Goal: Task Accomplishment & Management: Manage account settings

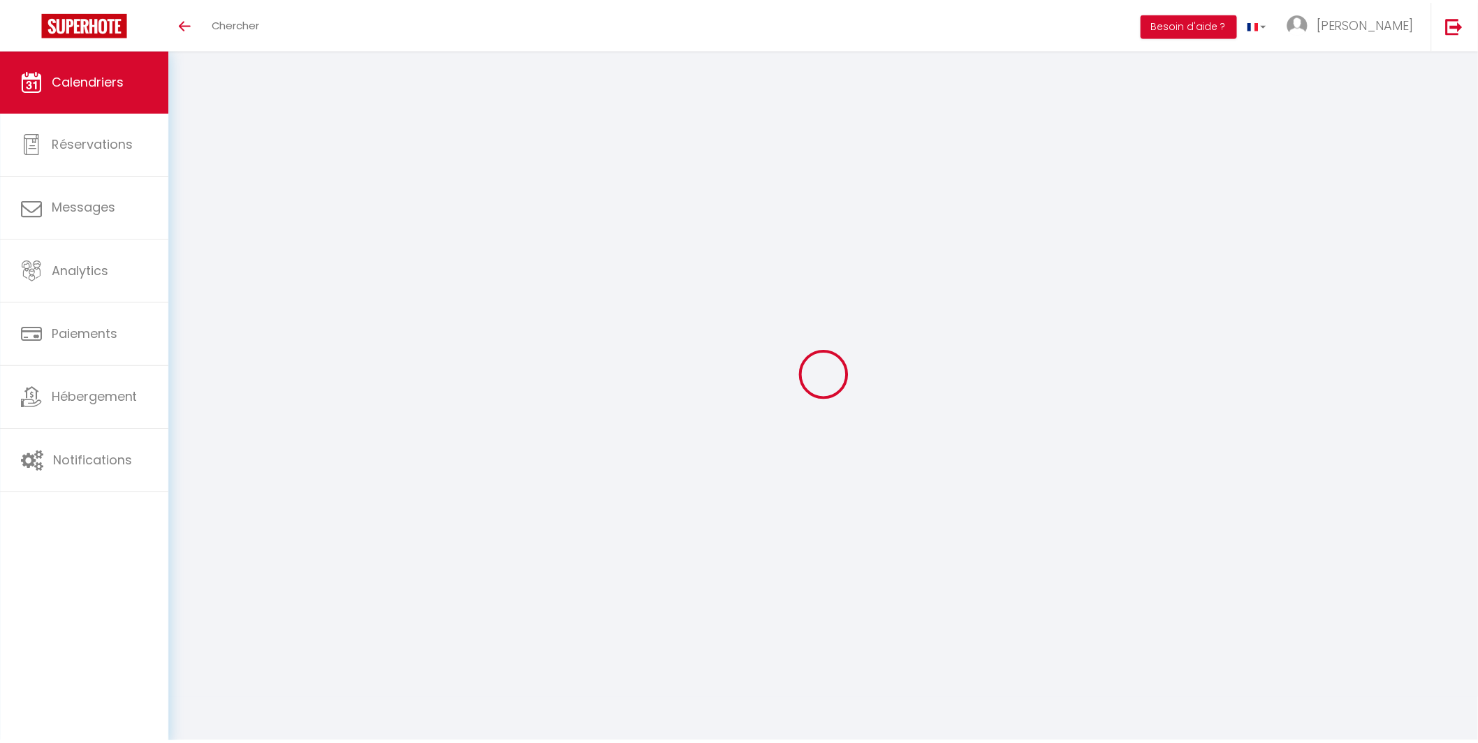
scroll to position [49, 0]
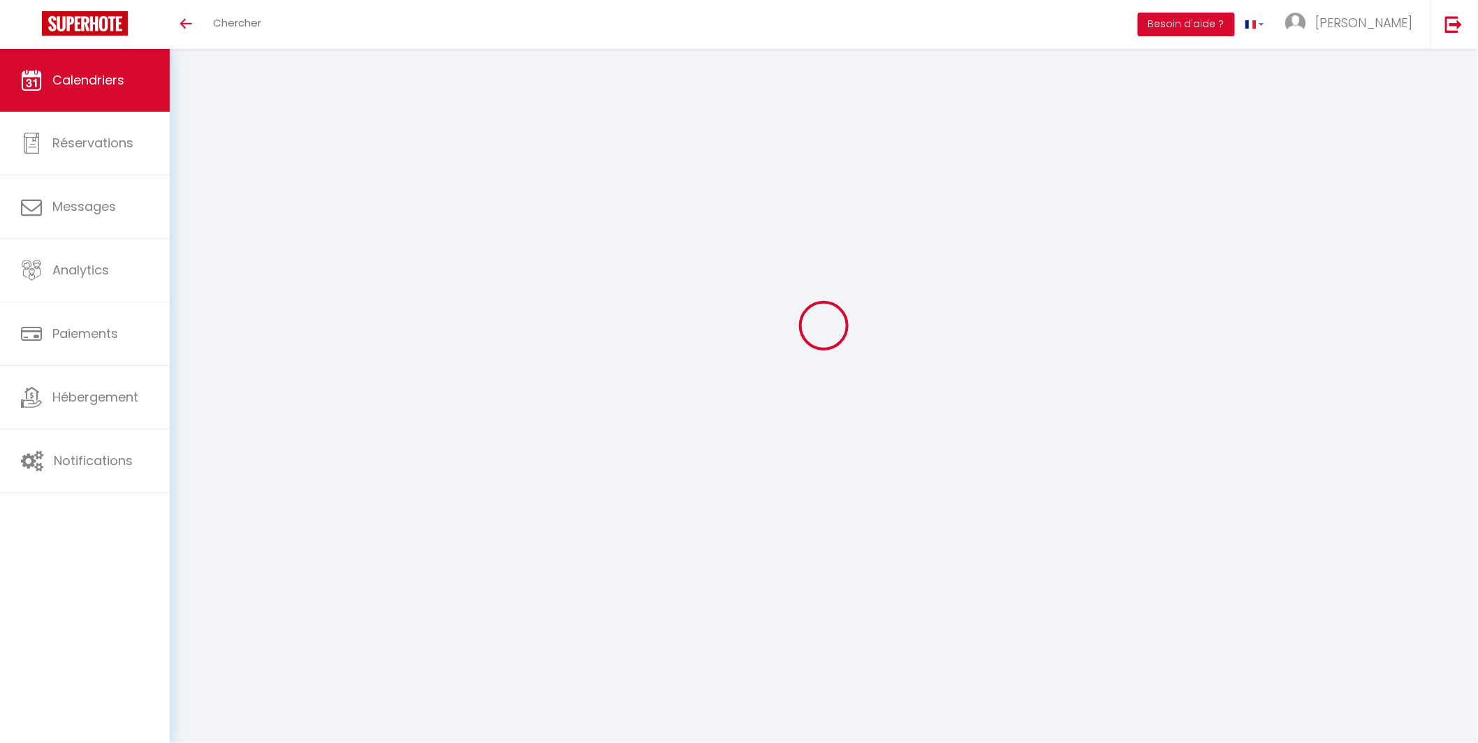
select select
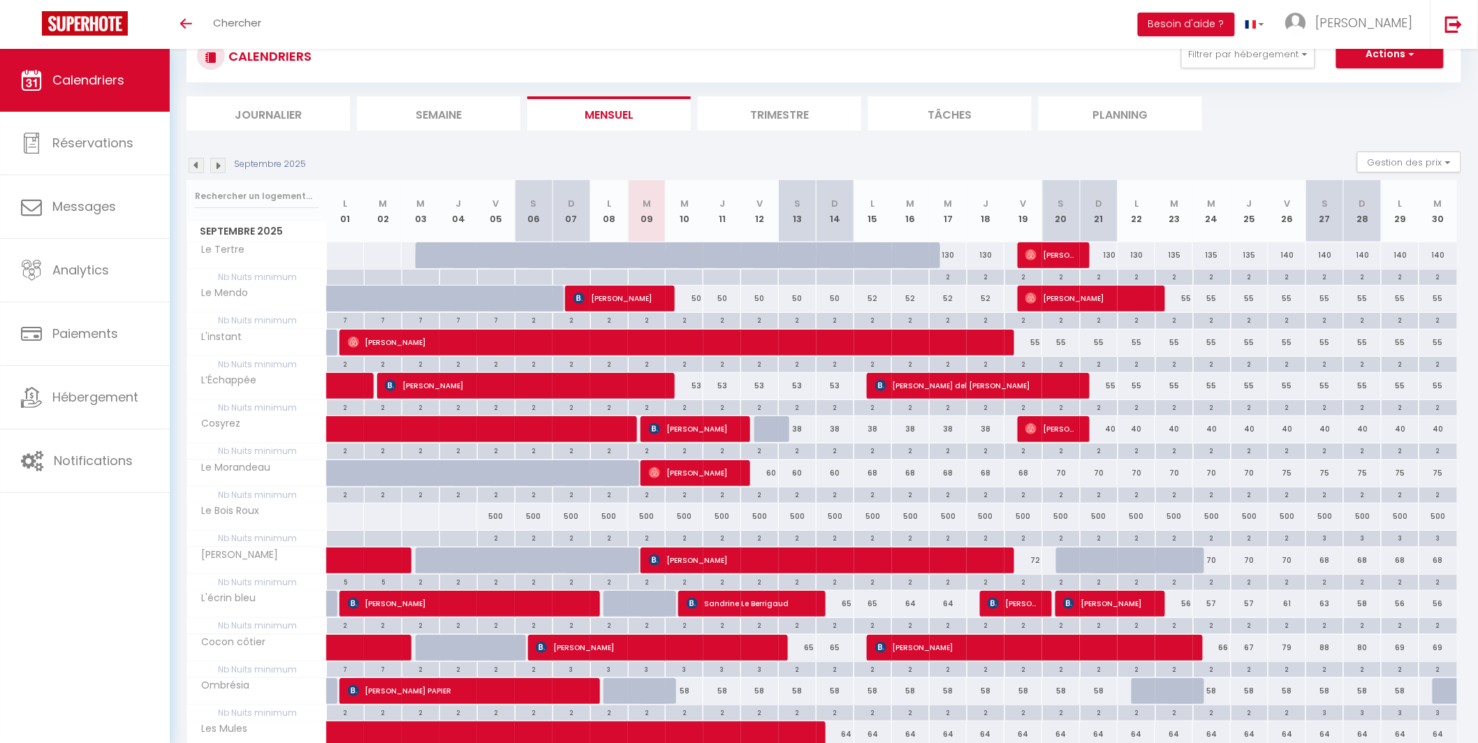
scroll to position [0, 0]
click at [711, 430] on span "[PERSON_NAME]" at bounding box center [693, 429] width 88 height 27
select select "OK"
select select "KO"
select select "0"
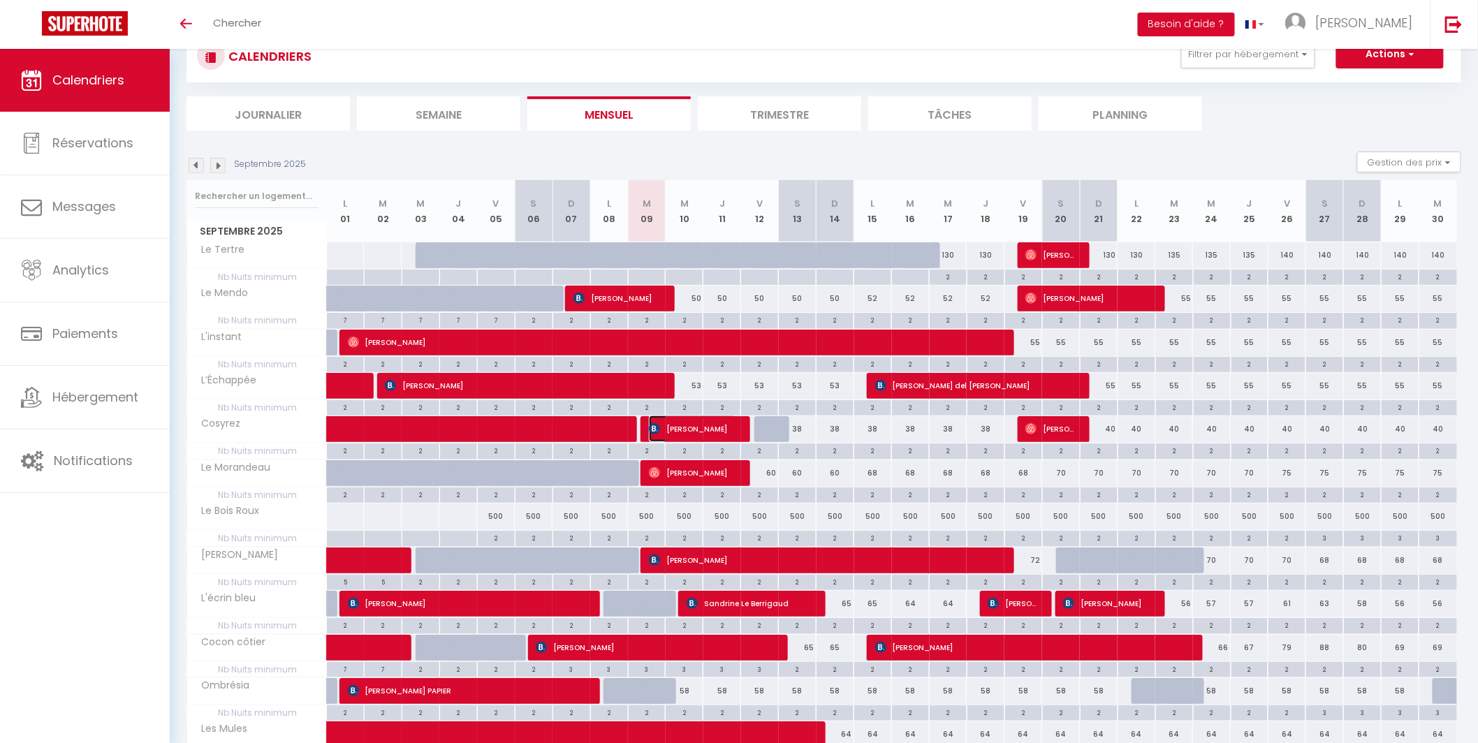
select select "0"
select select "1"
select select
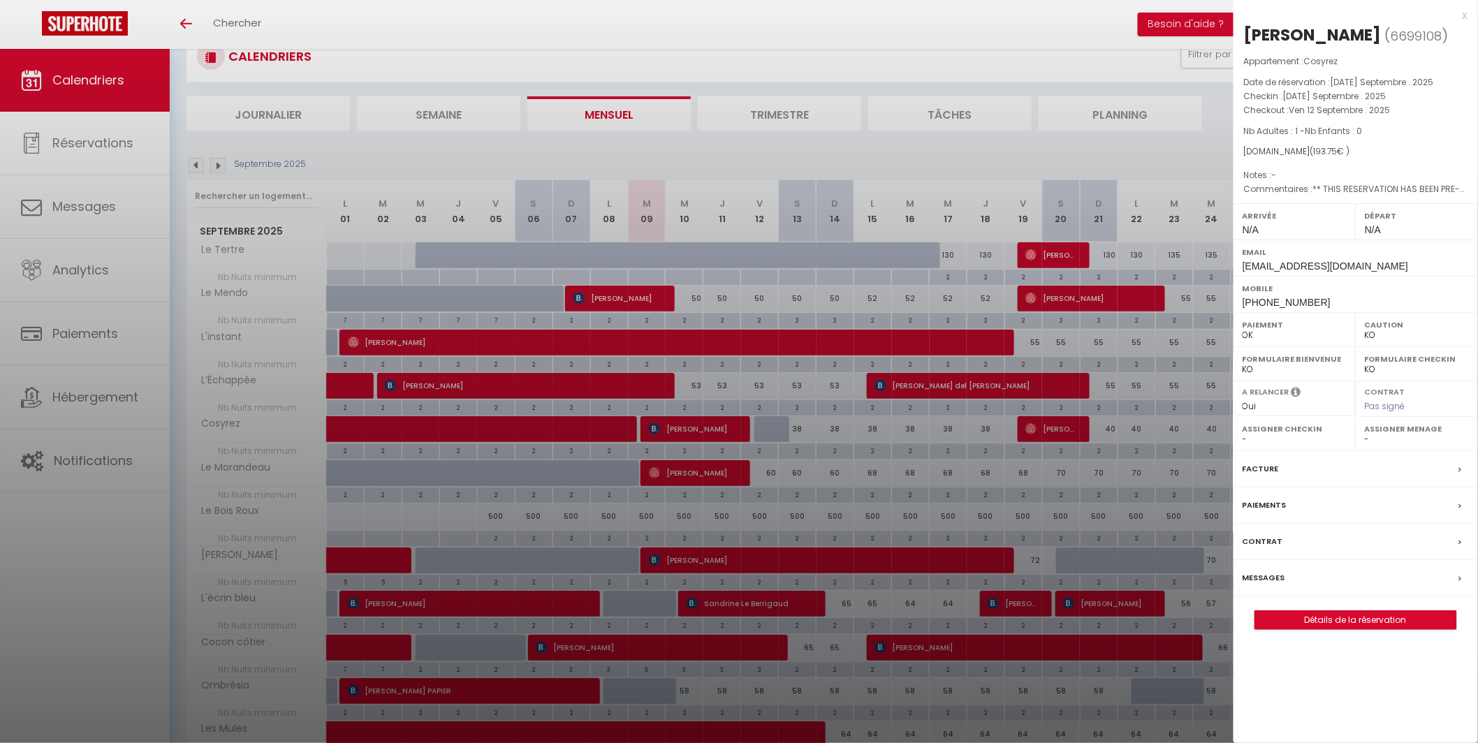
click at [711, 430] on div at bounding box center [739, 371] width 1478 height 743
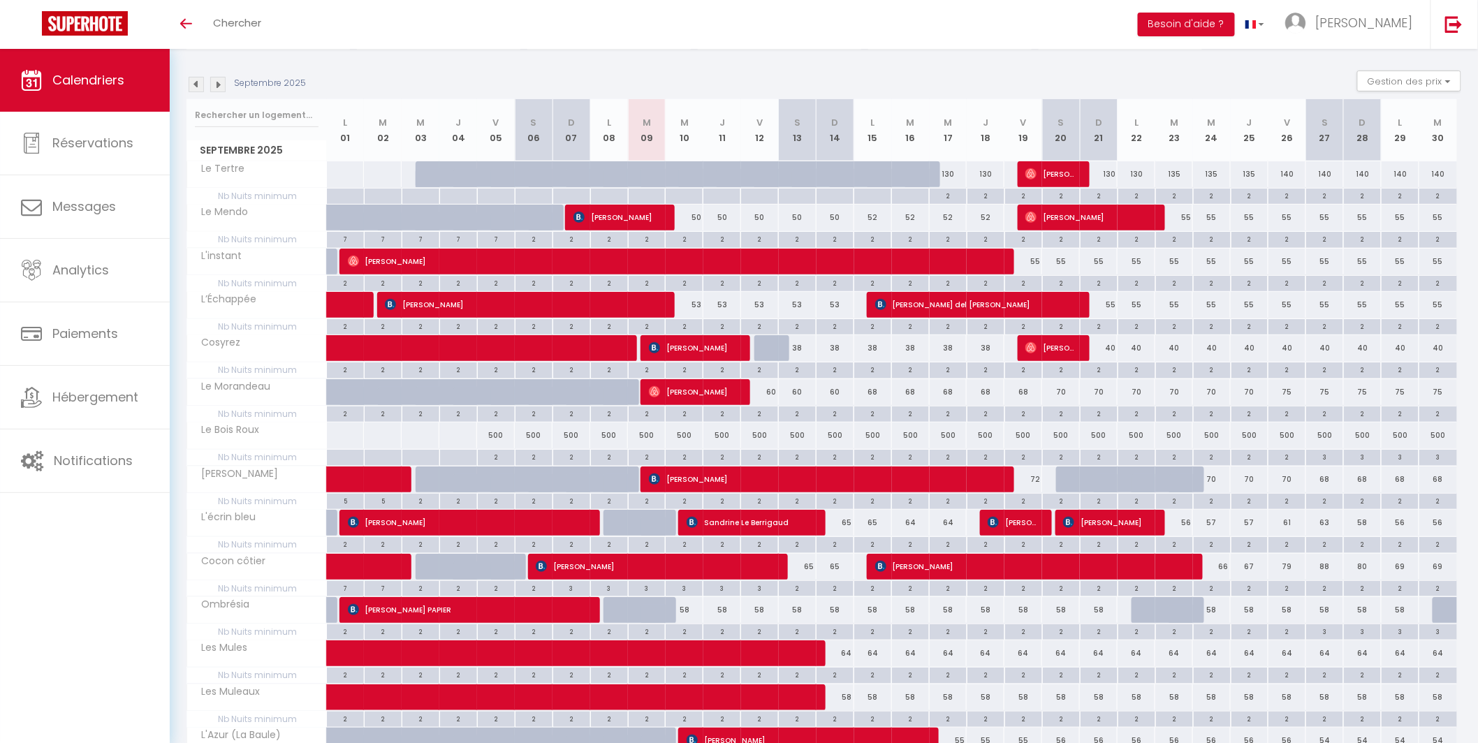
scroll to position [200, 0]
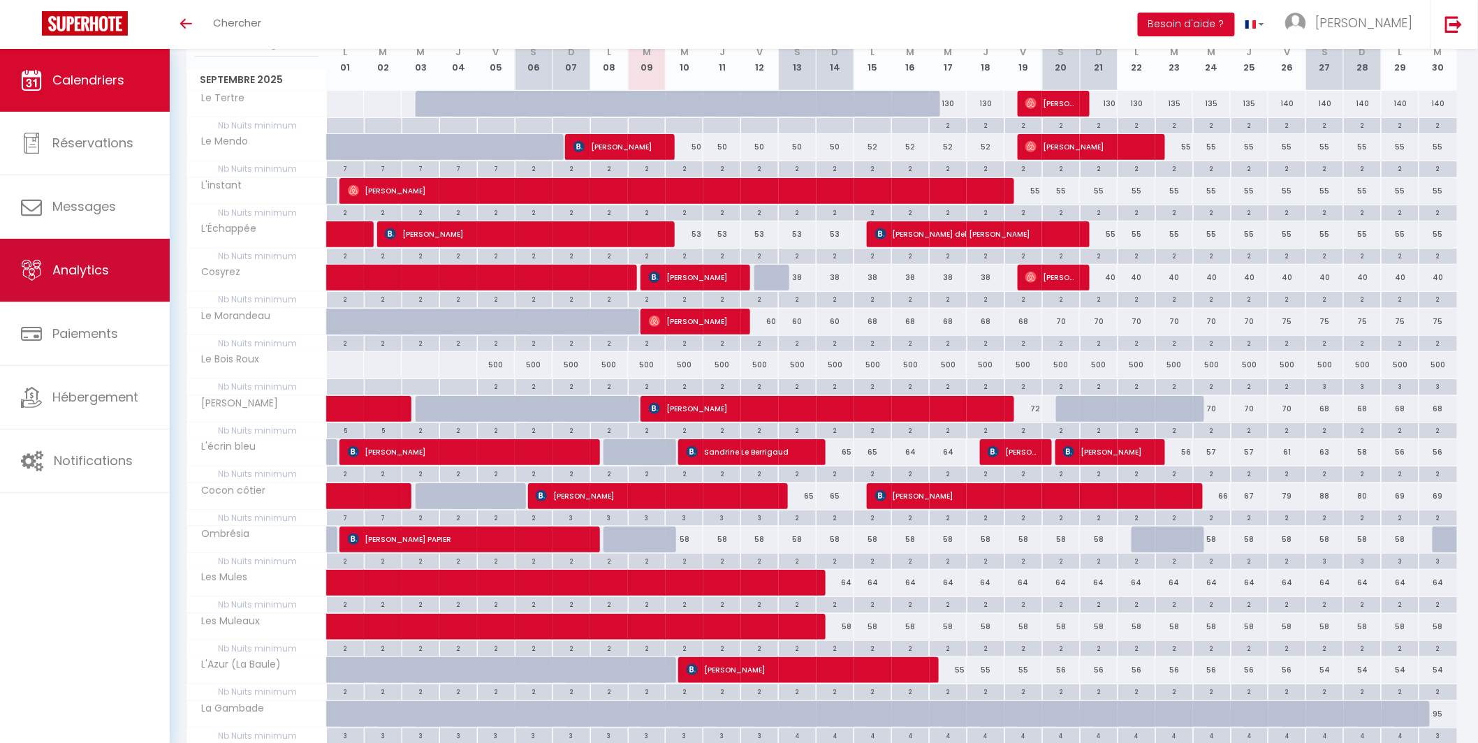
click at [85, 271] on span "Analytics" at bounding box center [80, 269] width 57 height 17
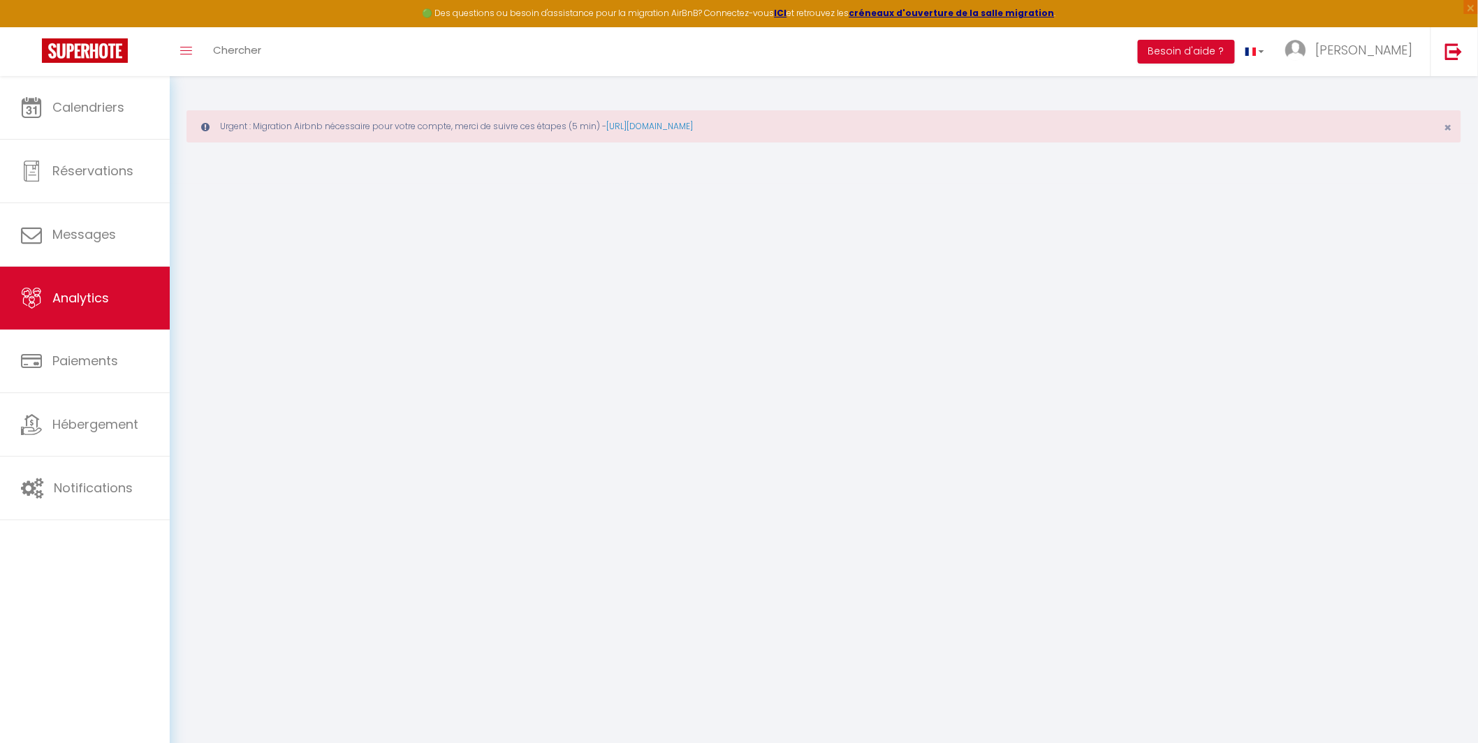
select select "2025"
select select "9"
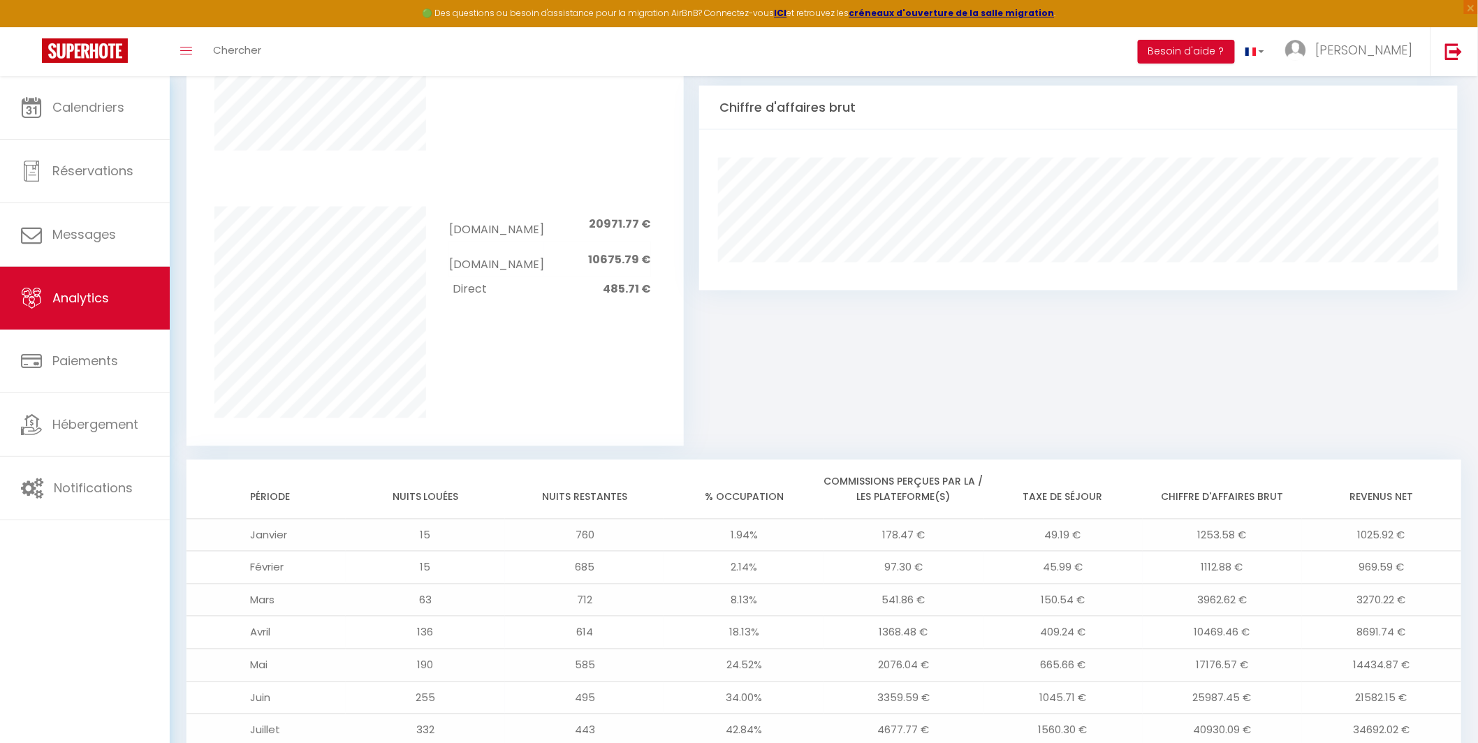
scroll to position [1024, 0]
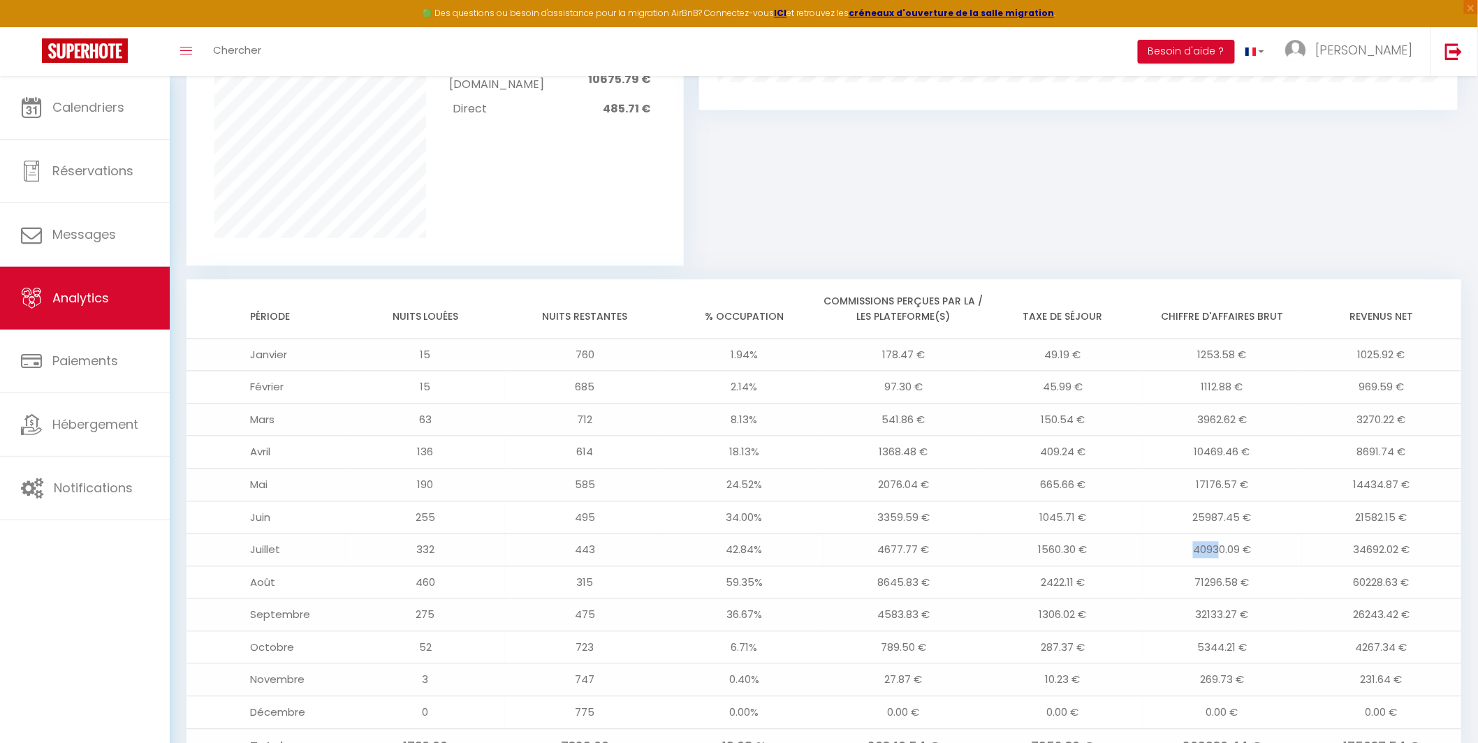
drag, startPoint x: 1193, startPoint y: 580, endPoint x: 1221, endPoint y: 583, distance: 28.0
click at [1221, 567] on td "40930.09 €" at bounding box center [1222, 550] width 159 height 33
click at [1164, 599] on td "71296.58 €" at bounding box center [1222, 582] width 159 height 33
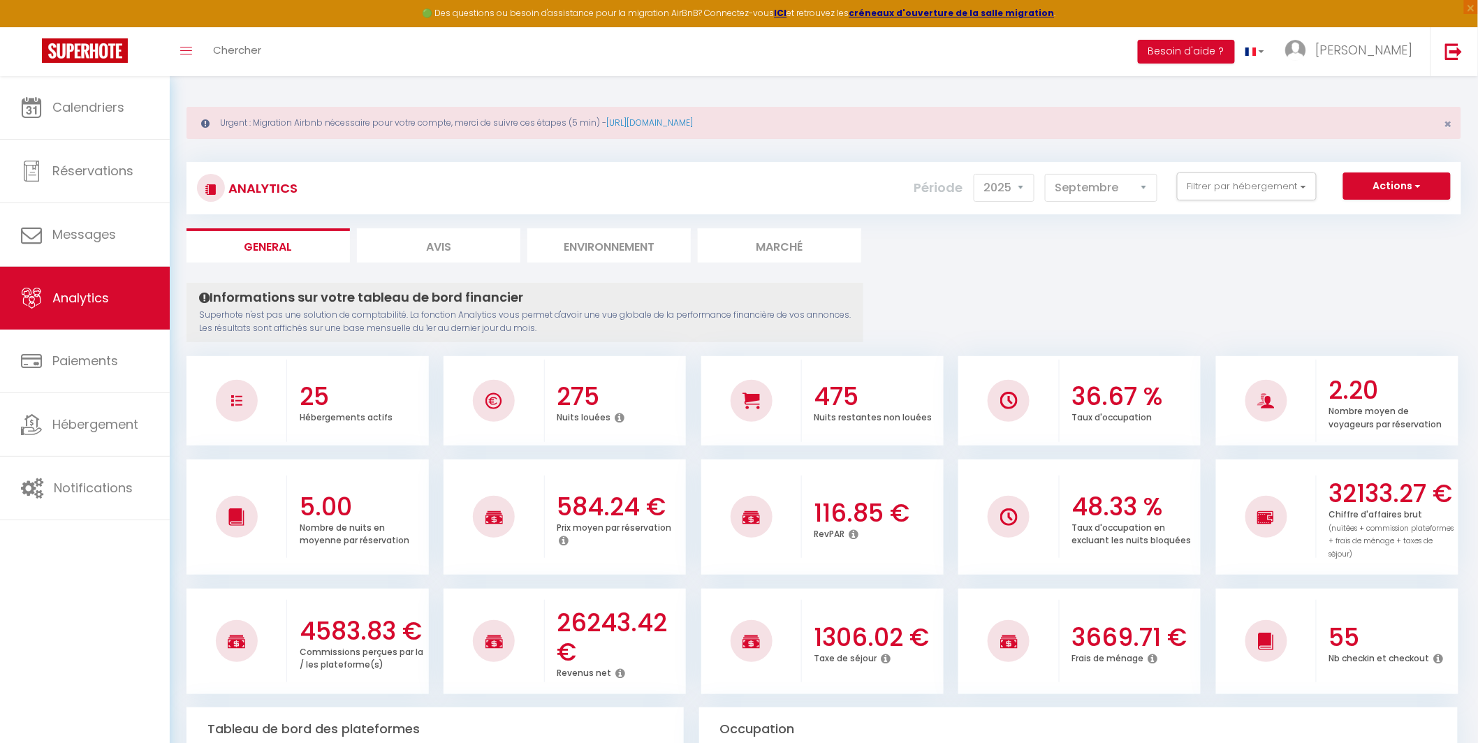
scroll to position [13, 0]
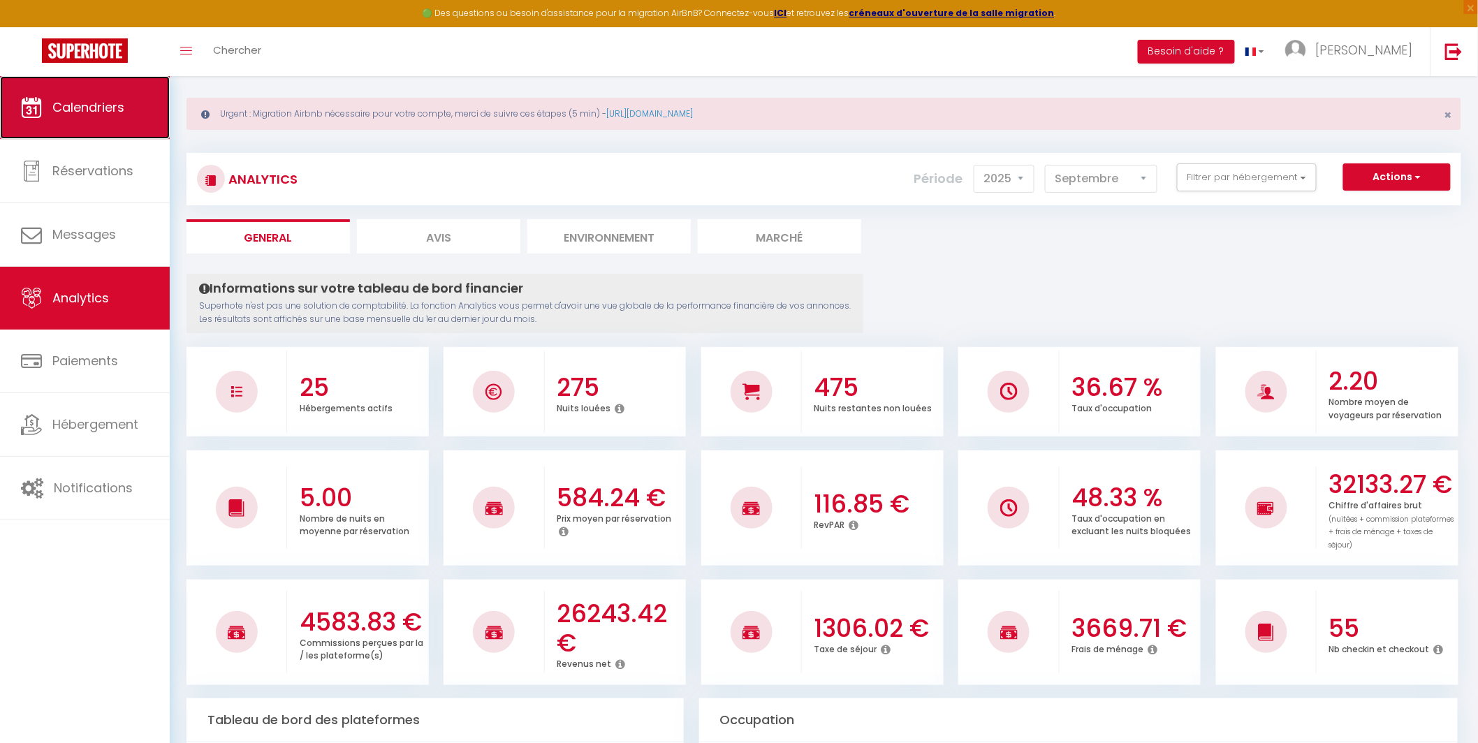
click at [118, 85] on link "Calendriers" at bounding box center [85, 107] width 170 height 63
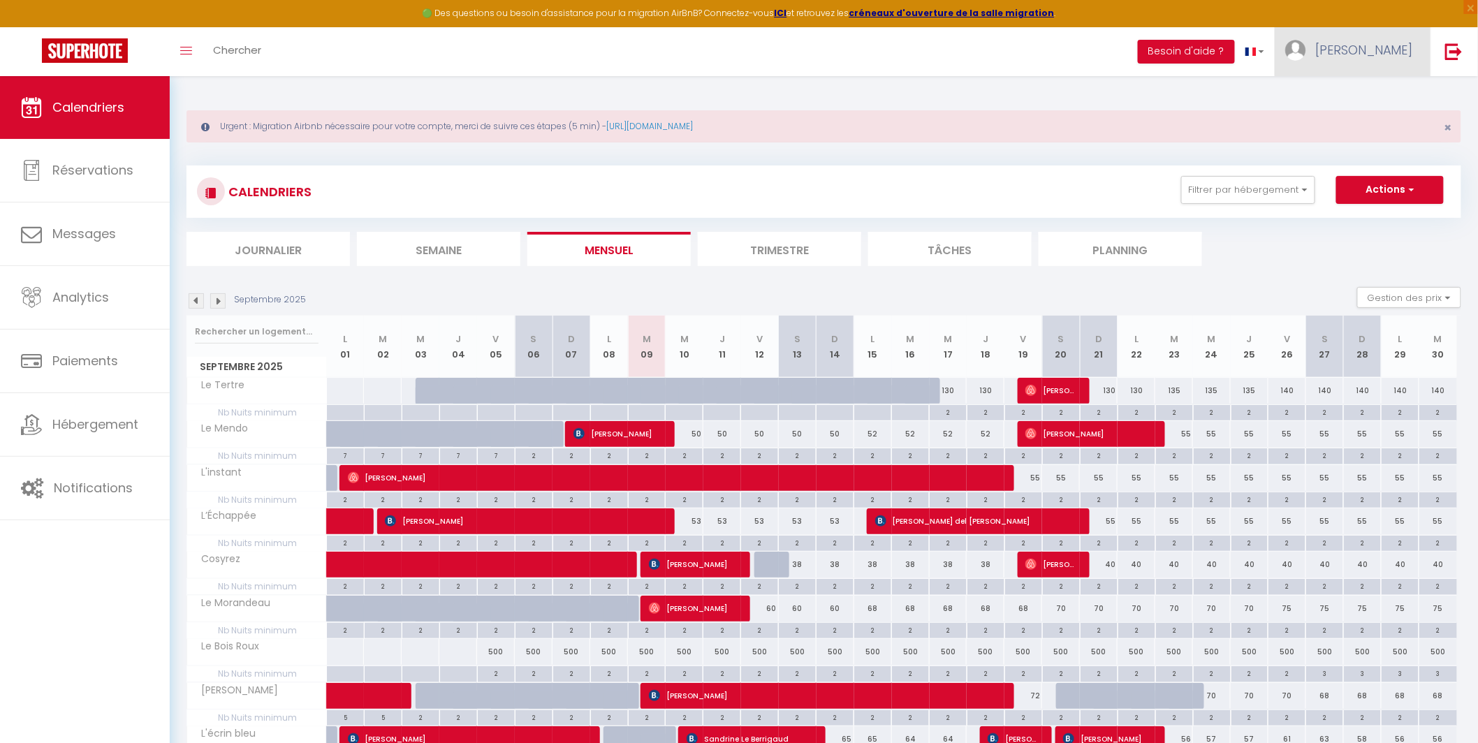
click at [1371, 61] on link "[PERSON_NAME]" at bounding box center [1353, 51] width 156 height 49
click at [1369, 92] on link "Paramètres" at bounding box center [1374, 97] width 103 height 24
select select "28"
select select "fr"
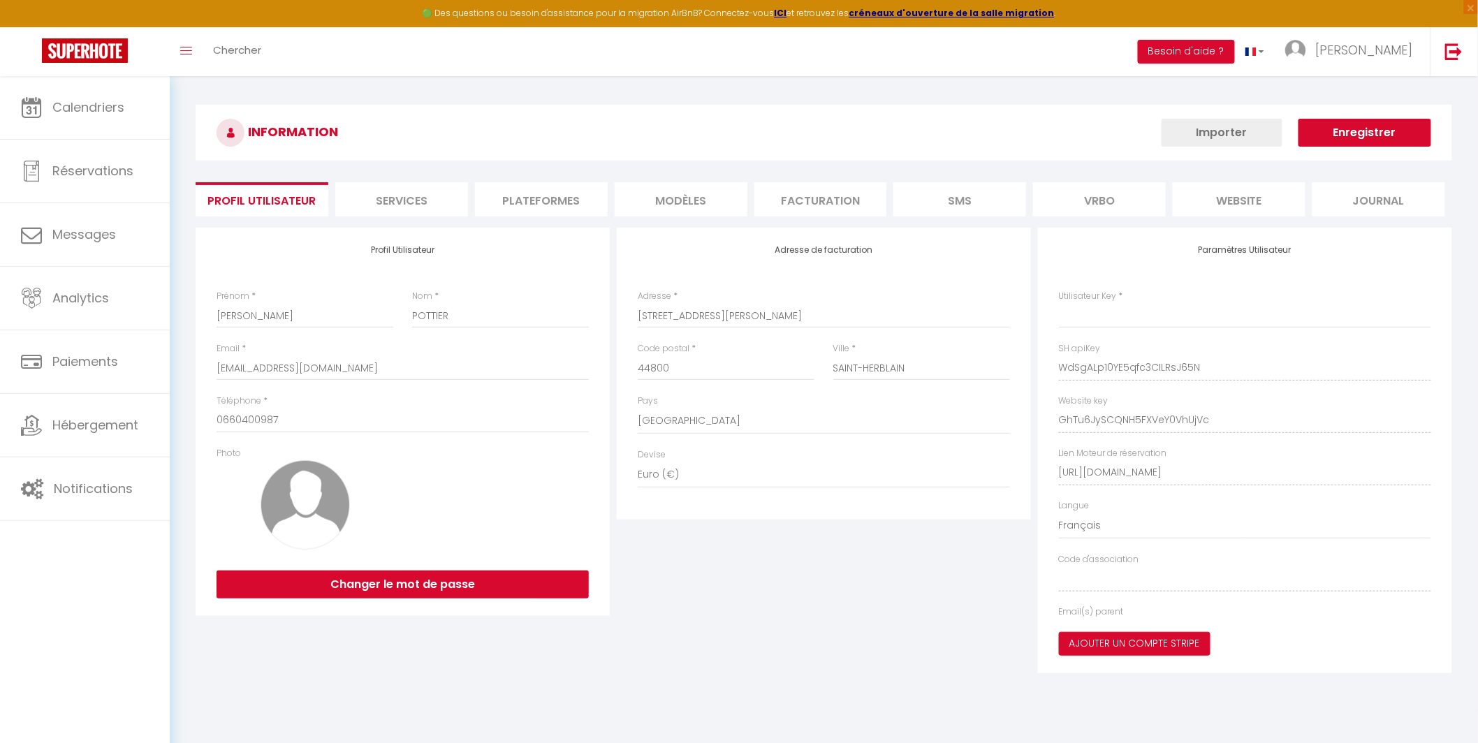
type input "WdSgALp10YE5qfc3CILRsJ65N"
type input "GhTu6JySCQNH5FXVeY0VhUjVc"
type input "https://app.superhote.com/#/get-available-rentals/GhTu6JySCQNH5FXVeY0VhUjVc"
select select "fr"
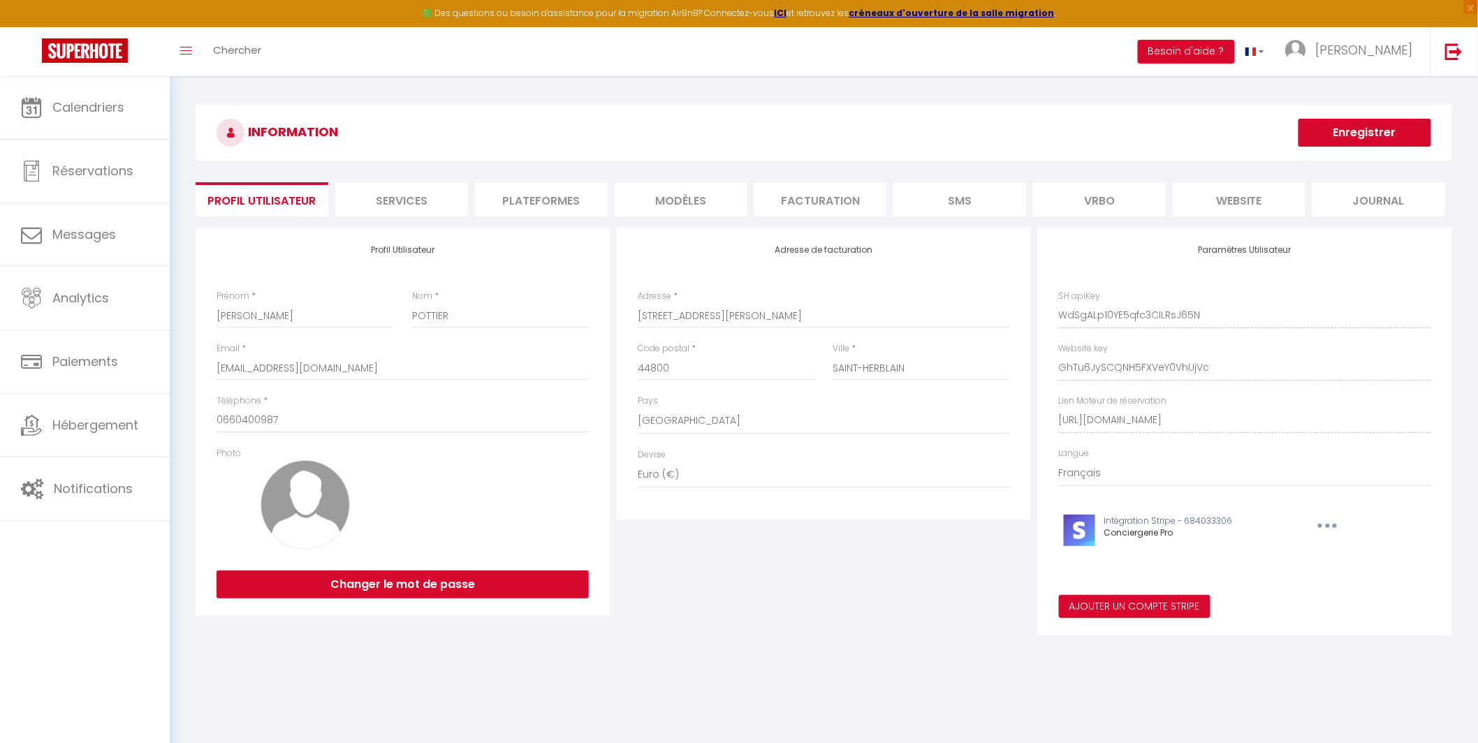
click at [556, 198] on li "Plateformes" at bounding box center [541, 199] width 133 height 34
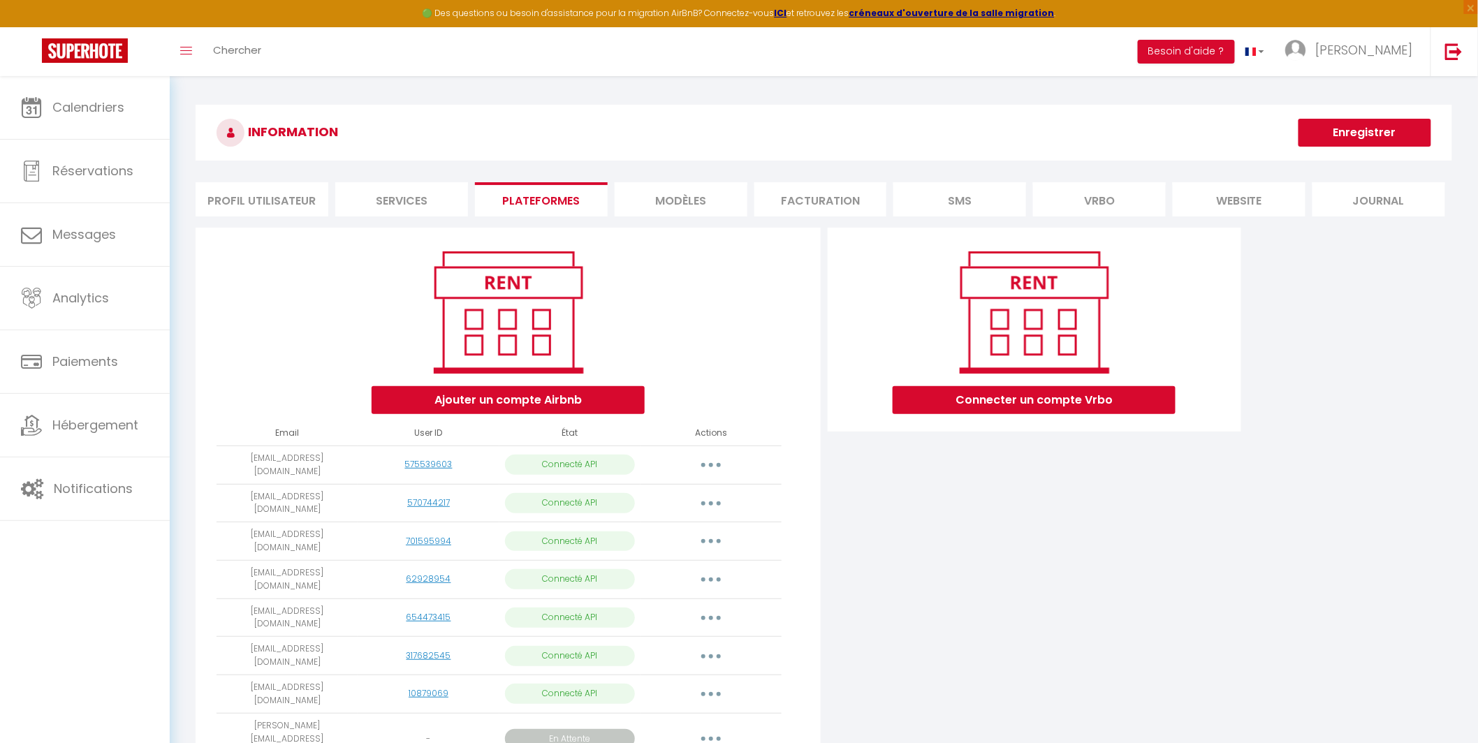
click at [259, 212] on li "Profil Utilisateur" at bounding box center [262, 199] width 133 height 34
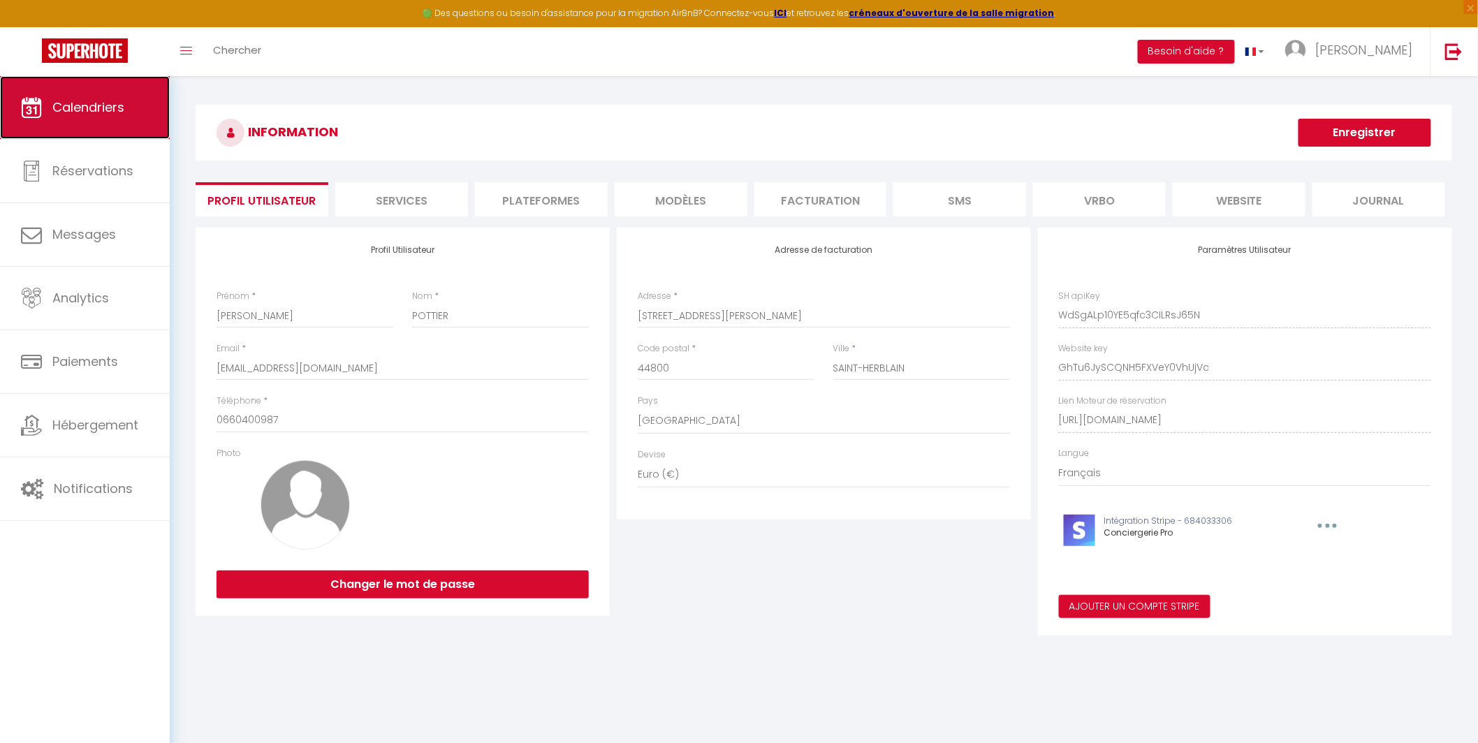
click at [90, 114] on span "Calendriers" at bounding box center [88, 106] width 72 height 17
